Goal: Find specific page/section: Find specific page/section

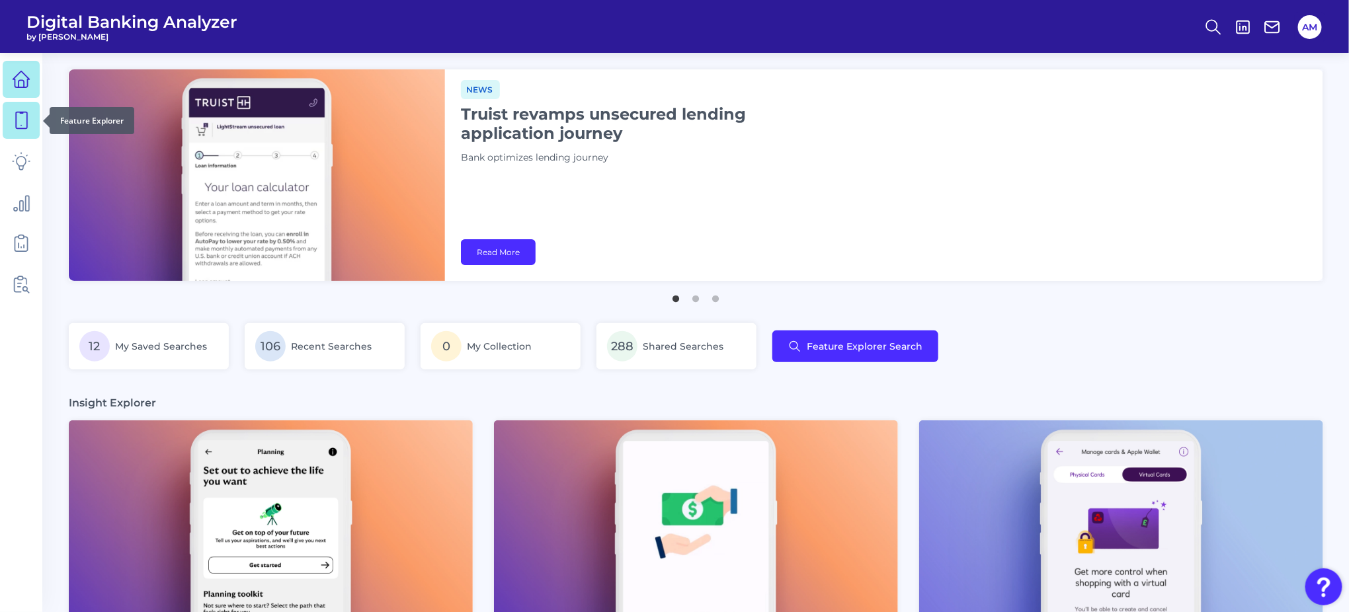
click at [19, 120] on icon at bounding box center [21, 120] width 19 height 19
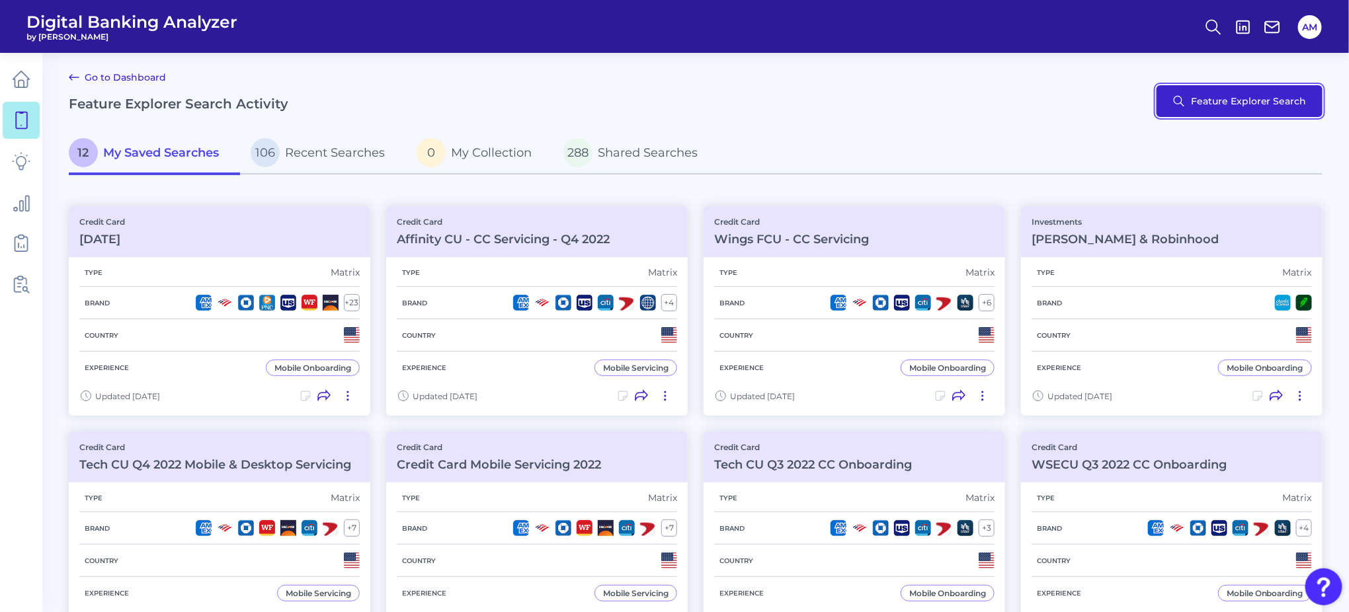
click at [1208, 109] on button "Feature Explorer Search" at bounding box center [1240, 101] width 166 height 32
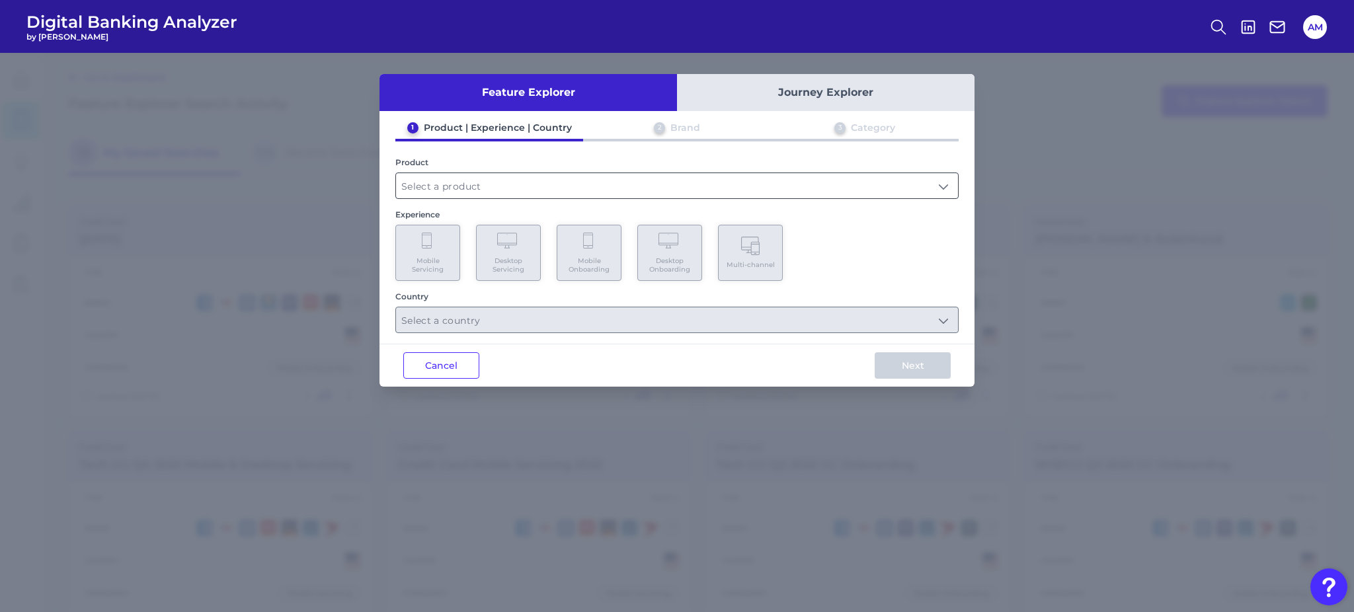
click at [657, 194] on input "text" at bounding box center [677, 185] width 562 height 25
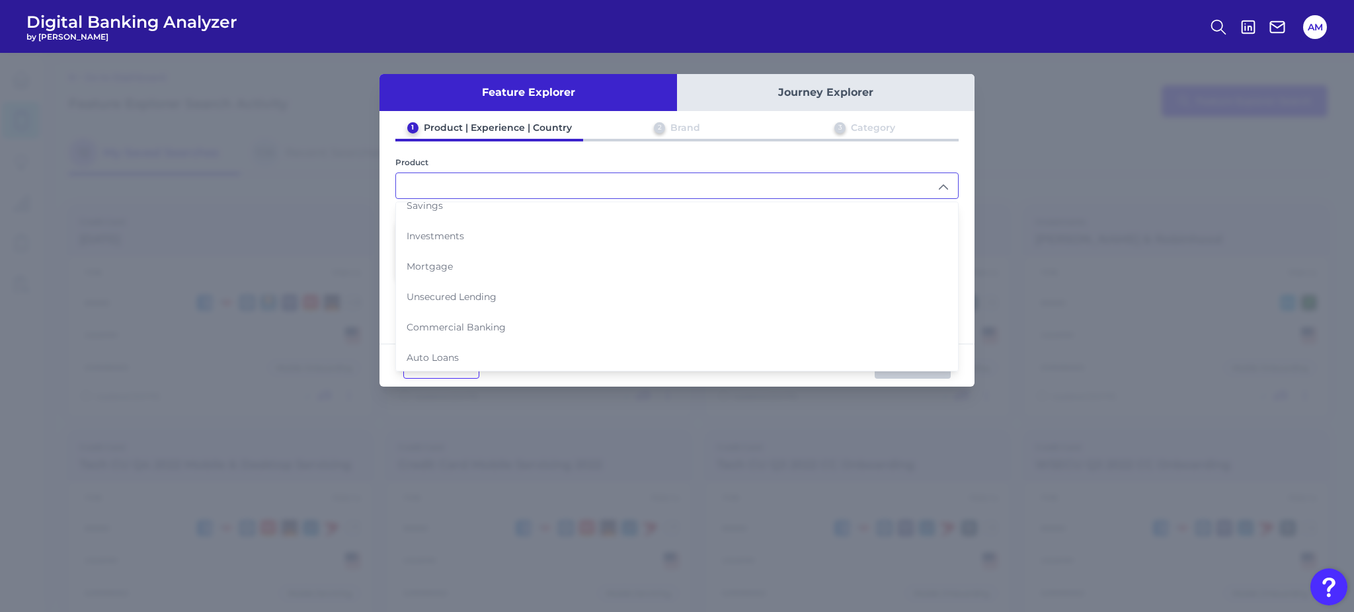
scroll to position [130, 0]
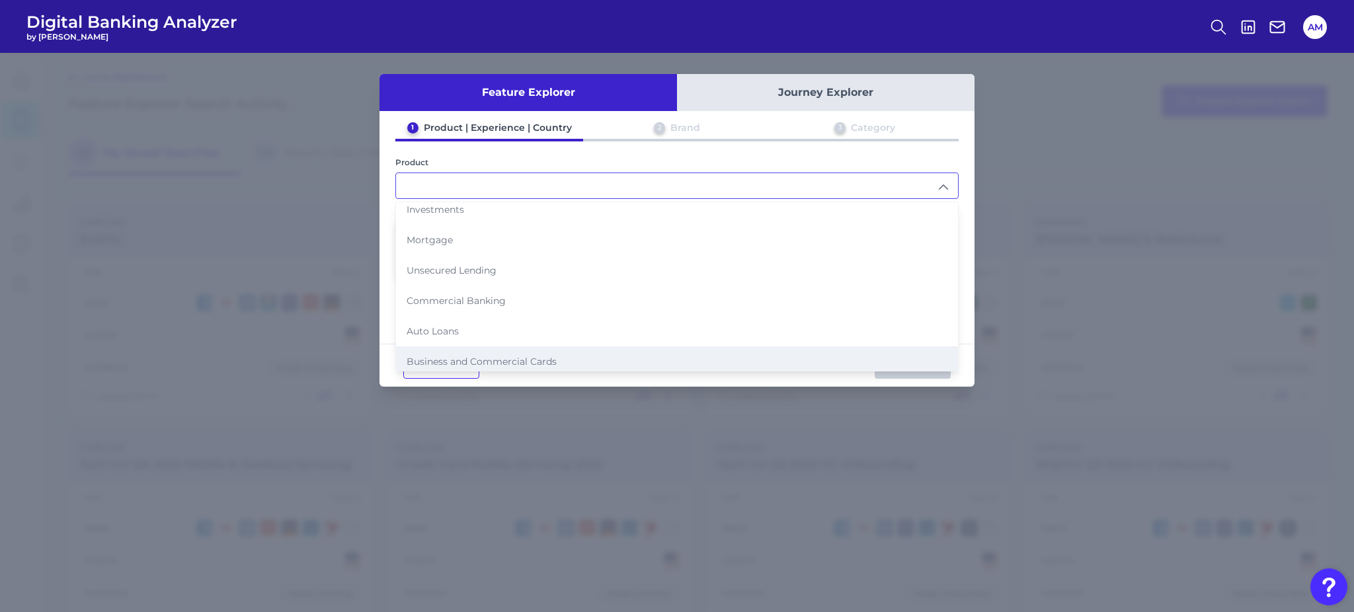
click at [498, 356] on span "Business and Commercial Cards" at bounding box center [482, 362] width 150 height 12
type input "Business and Commercial Cards"
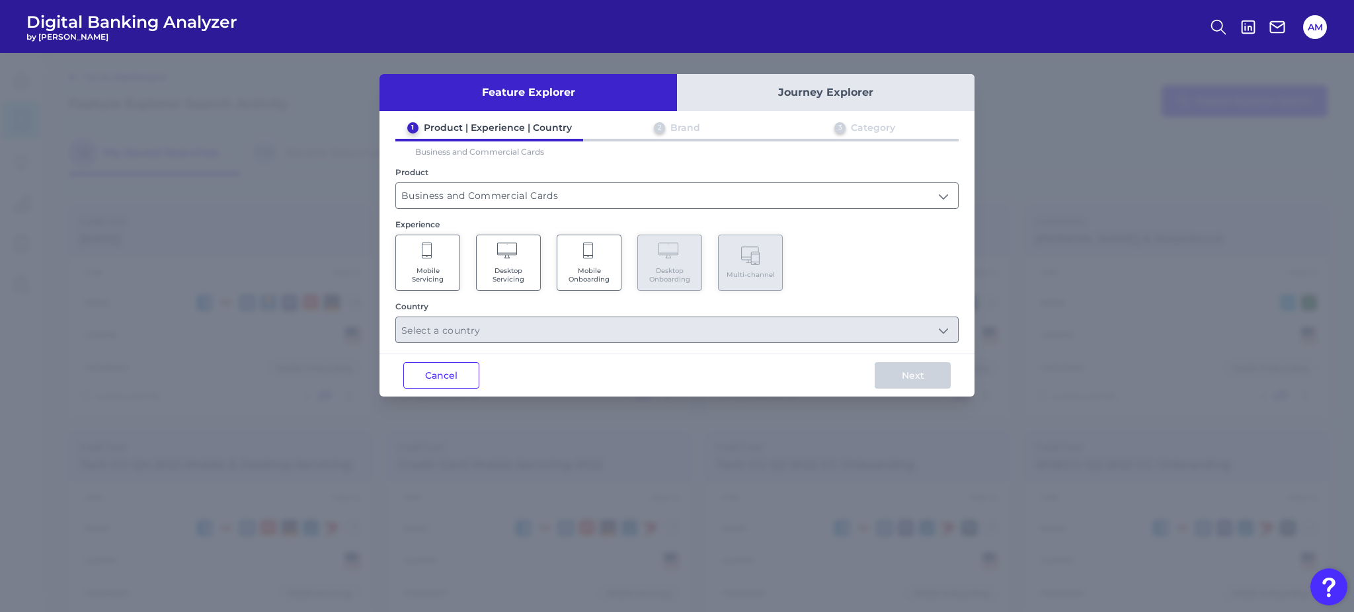
click at [503, 276] on span "Desktop Servicing" at bounding box center [508, 275] width 50 height 17
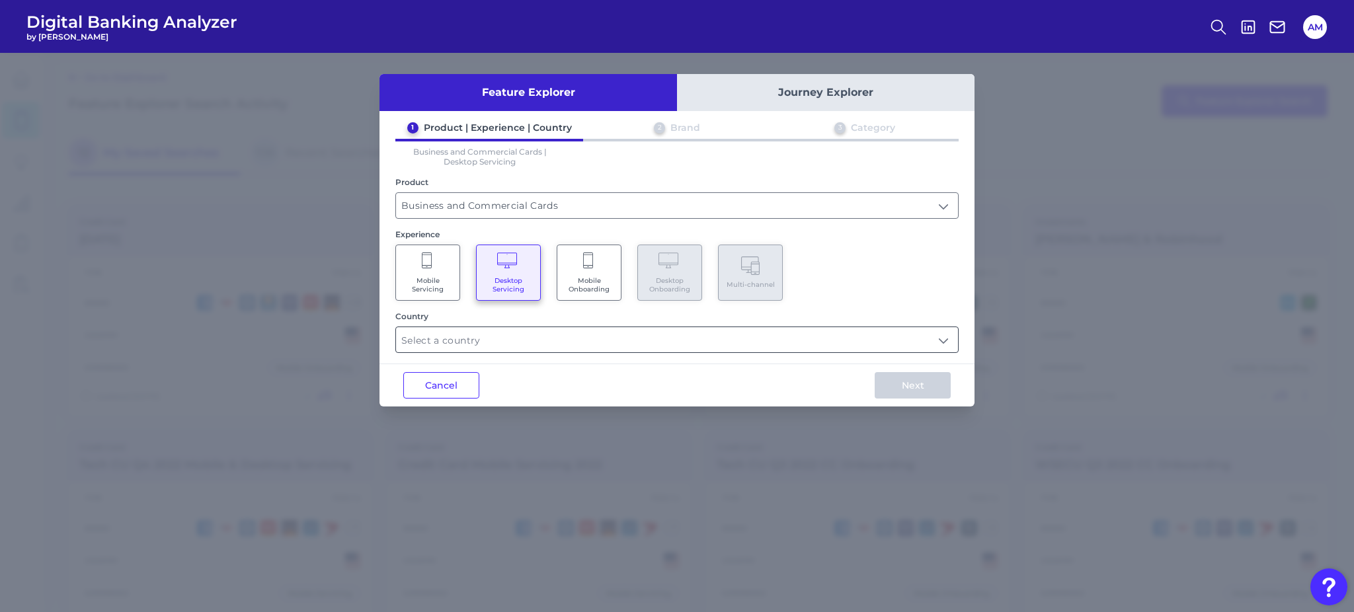
click at [682, 345] on input "text" at bounding box center [677, 339] width 562 height 25
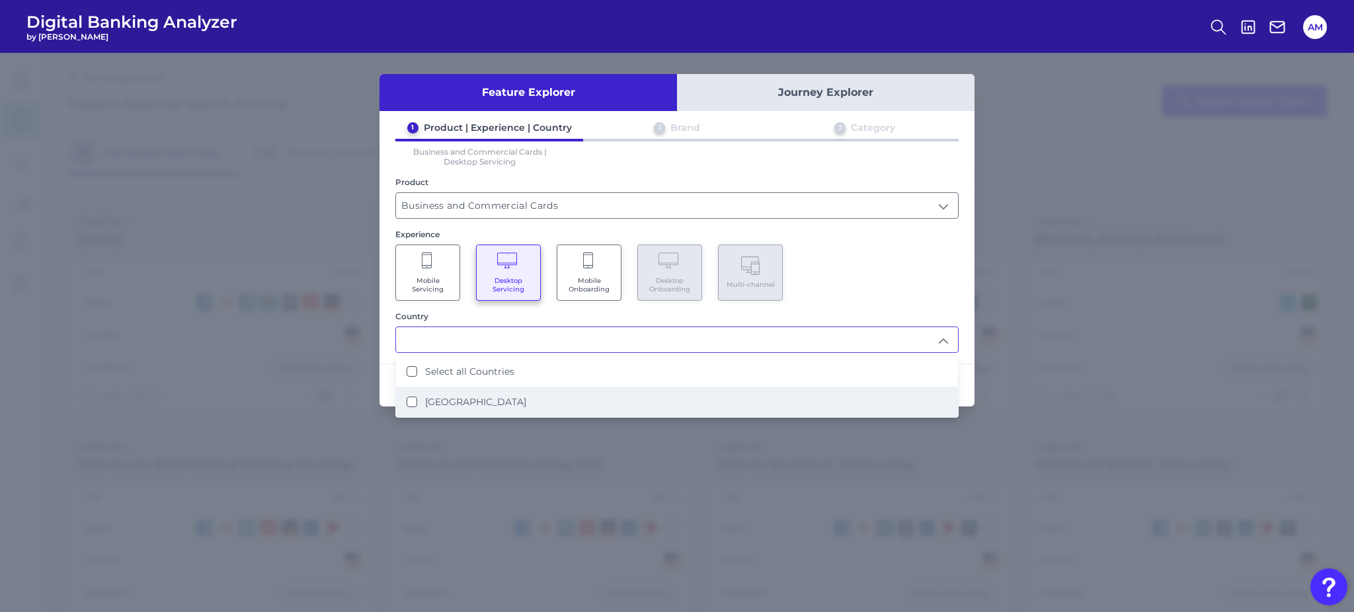
click at [464, 403] on label "United States" at bounding box center [475, 402] width 101 height 12
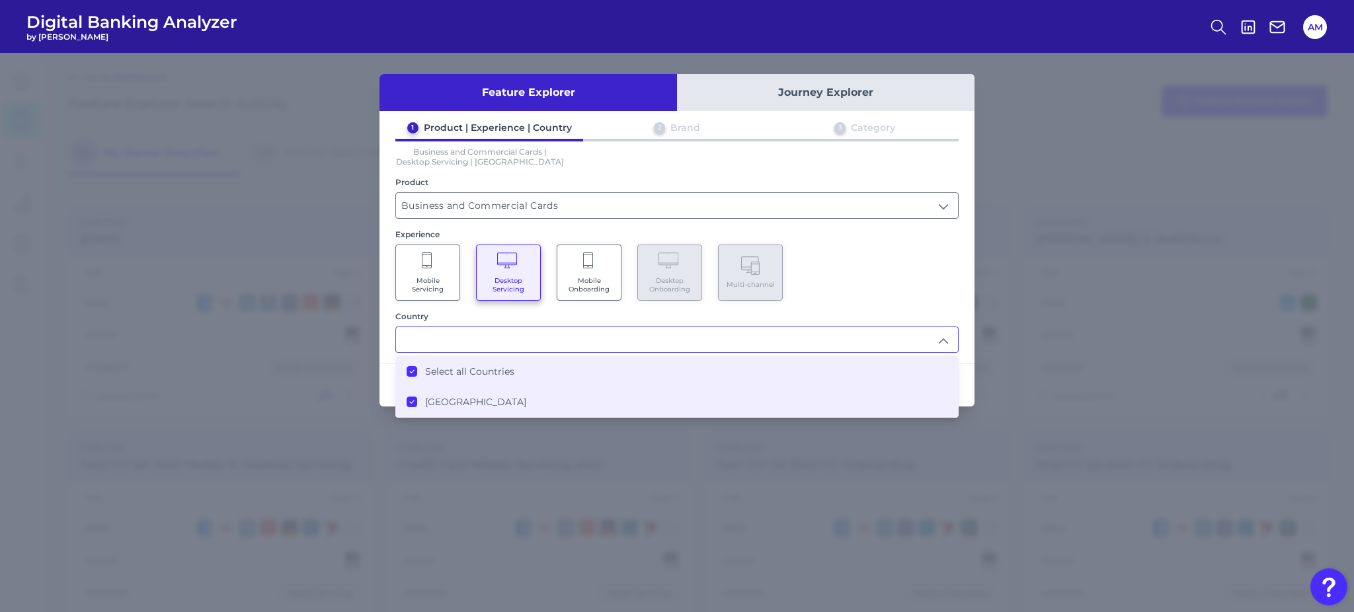
type input "Select all Countries"
click at [854, 290] on div "Mobile Servicing Desktop Servicing Mobile Onboarding Desktop Onboarding Multi-c…" at bounding box center [676, 273] width 563 height 56
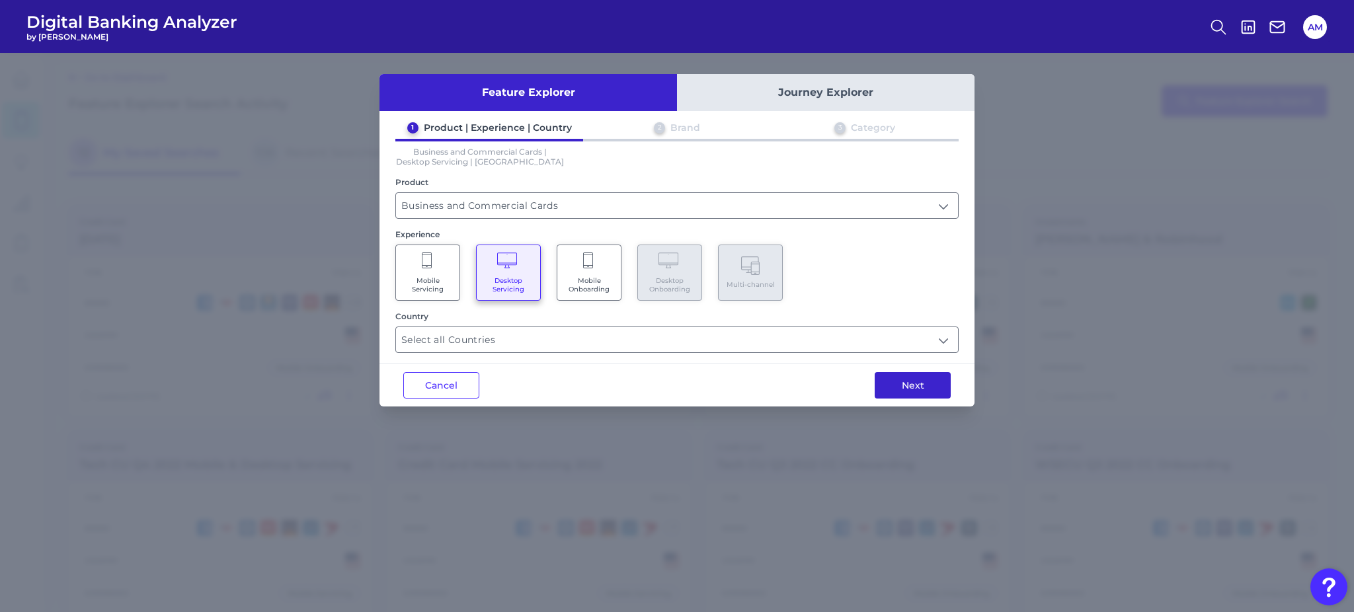
click at [909, 391] on button "Next" at bounding box center [913, 385] width 76 height 26
